Goal: Navigation & Orientation: Find specific page/section

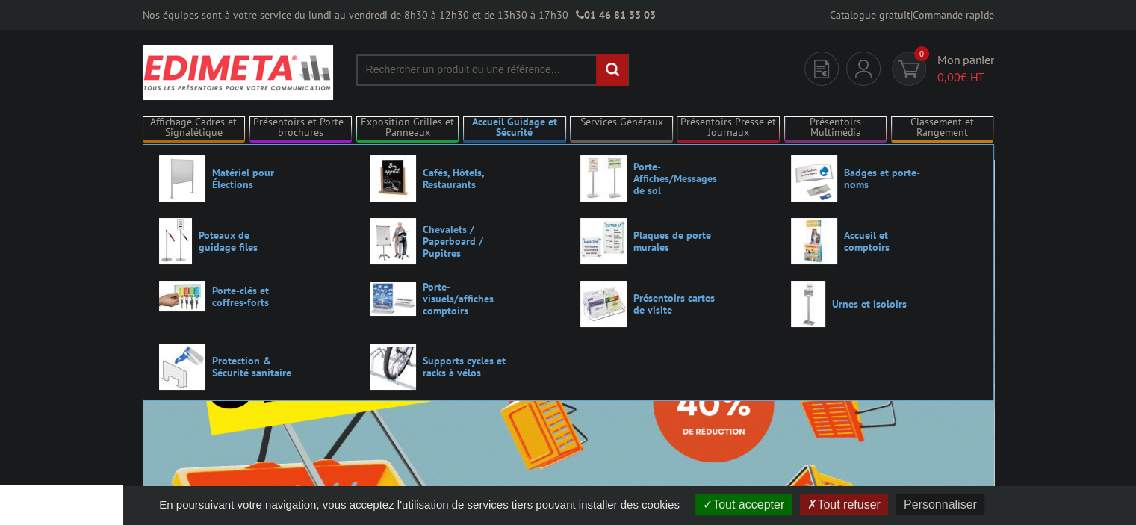
click at [522, 128] on link "Accueil Guidage et Sécurité" at bounding box center [514, 128] width 103 height 25
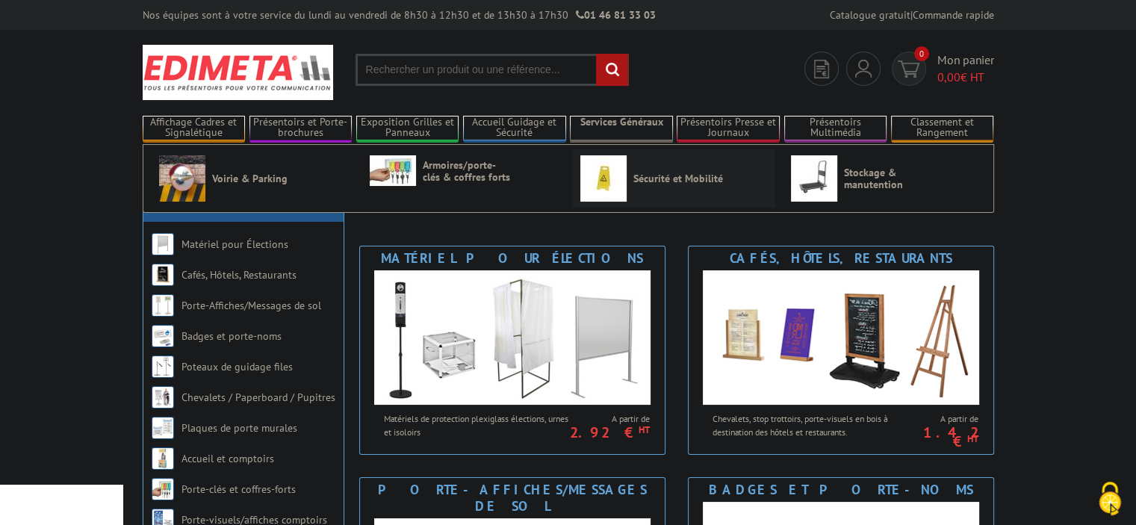
click at [662, 178] on span "Sécurité et Mobilité" at bounding box center [678, 179] width 90 height 12
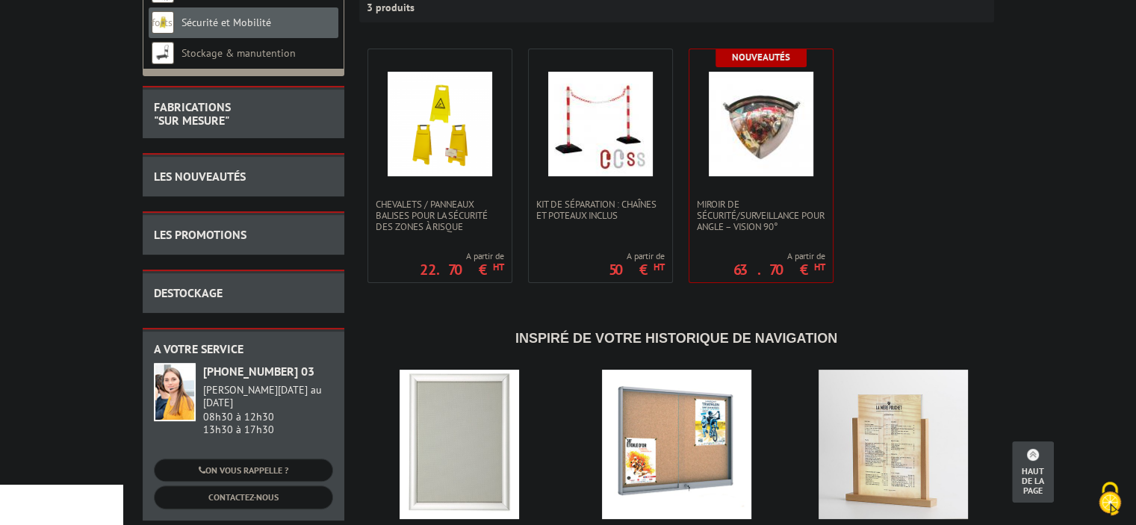
scroll to position [149, 0]
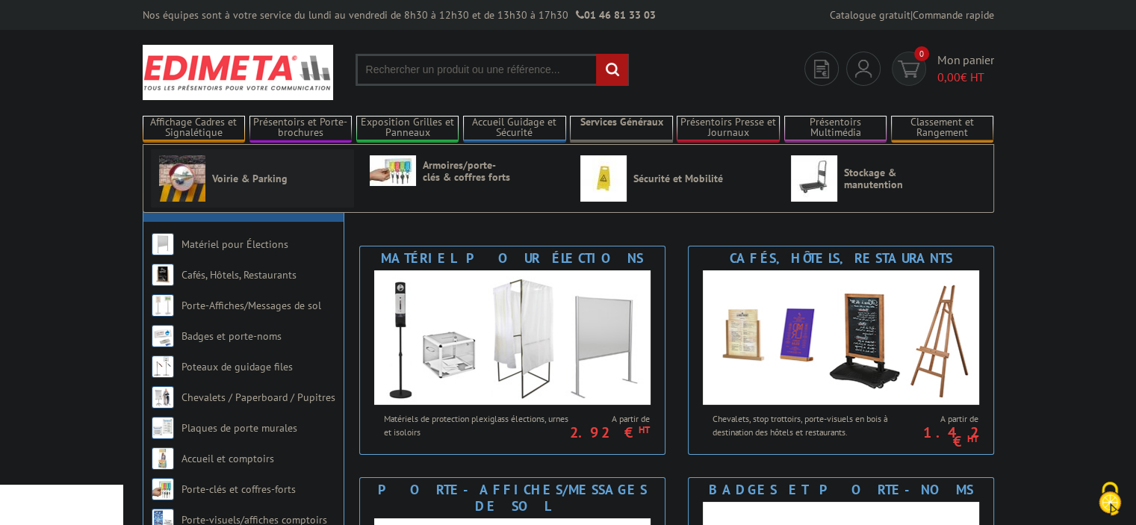
click at [189, 181] on img at bounding box center [182, 178] width 46 height 46
